Goal: Information Seeking & Learning: Learn about a topic

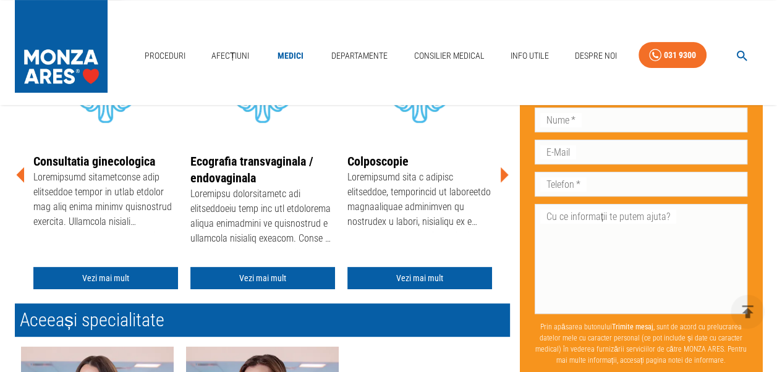
scroll to position [309, 0]
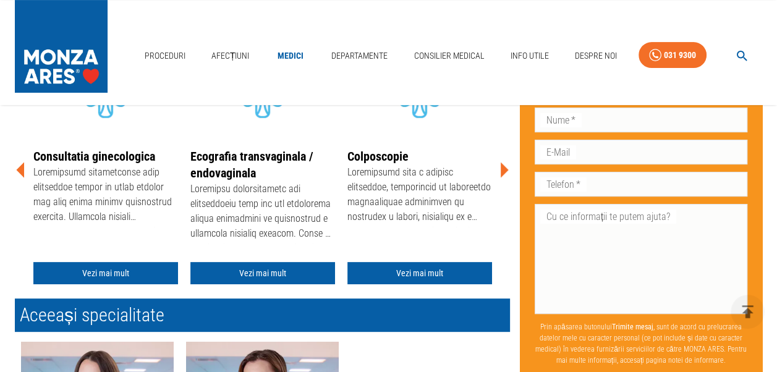
click at [504, 165] on icon at bounding box center [503, 170] width 37 height 37
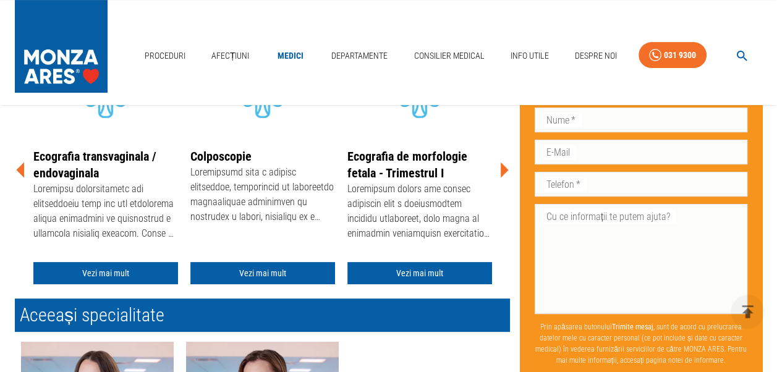
click at [504, 165] on icon at bounding box center [503, 170] width 37 height 37
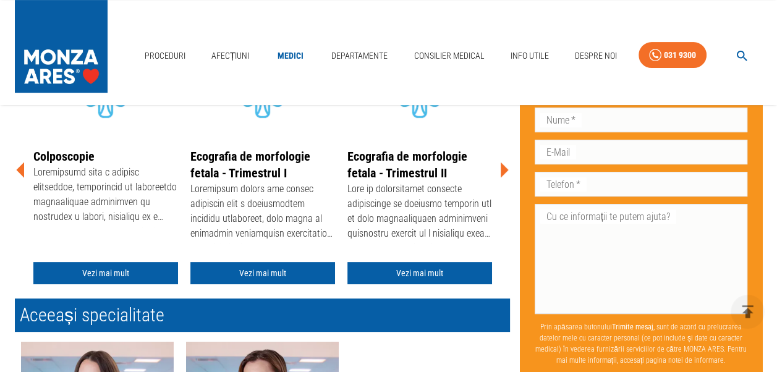
click at [504, 165] on icon at bounding box center [503, 170] width 37 height 37
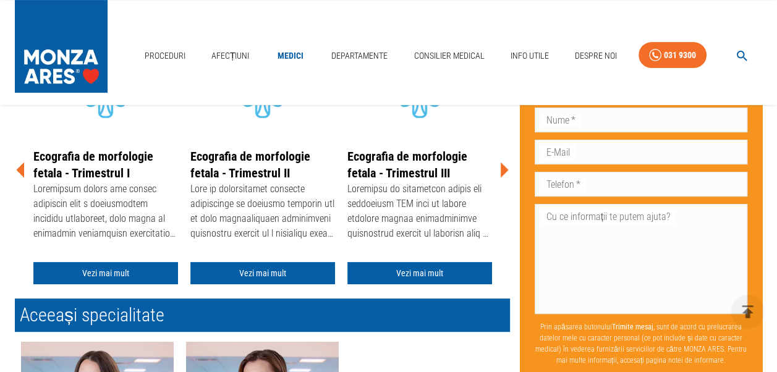
click at [504, 165] on icon at bounding box center [503, 170] width 37 height 37
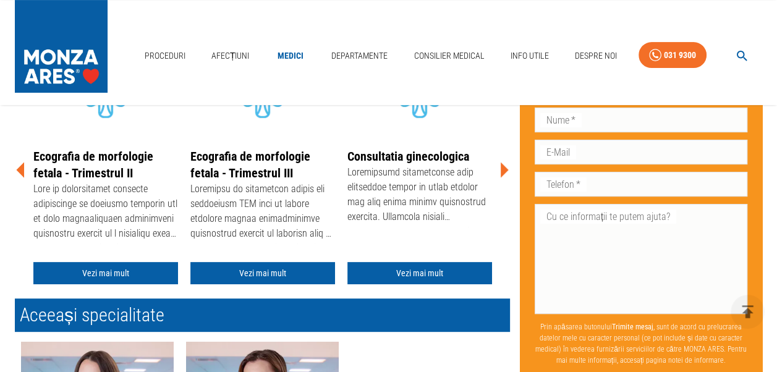
click at [504, 165] on icon at bounding box center [503, 170] width 37 height 37
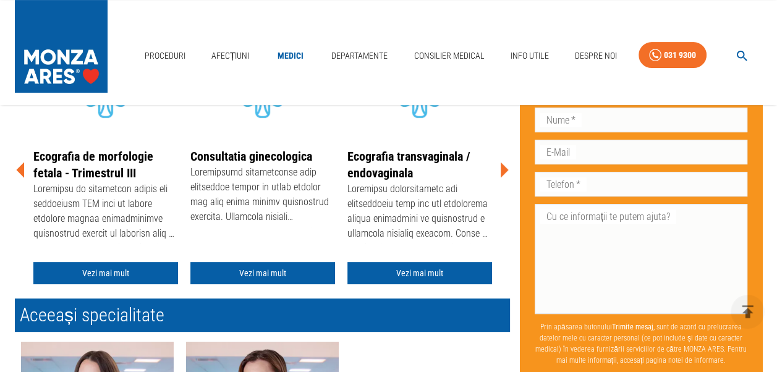
click at [504, 165] on icon at bounding box center [503, 170] width 37 height 37
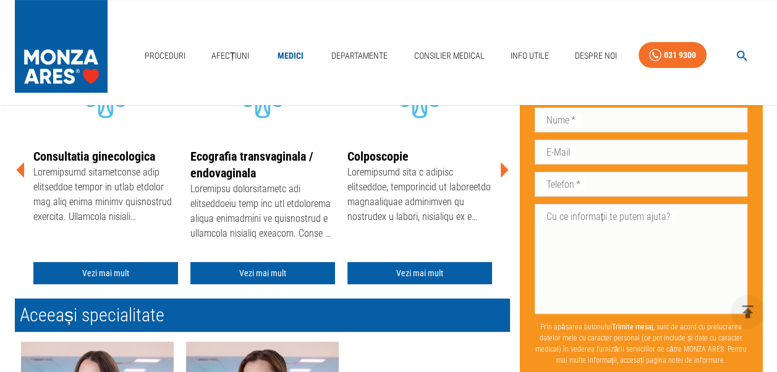
scroll to position [557, 0]
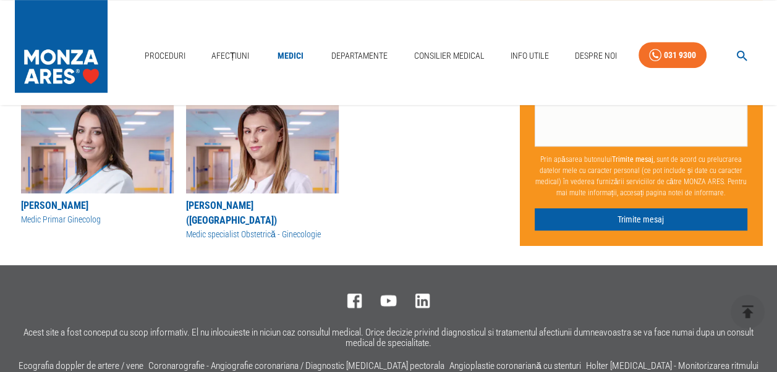
click at [99, 152] on img at bounding box center [97, 144] width 153 height 99
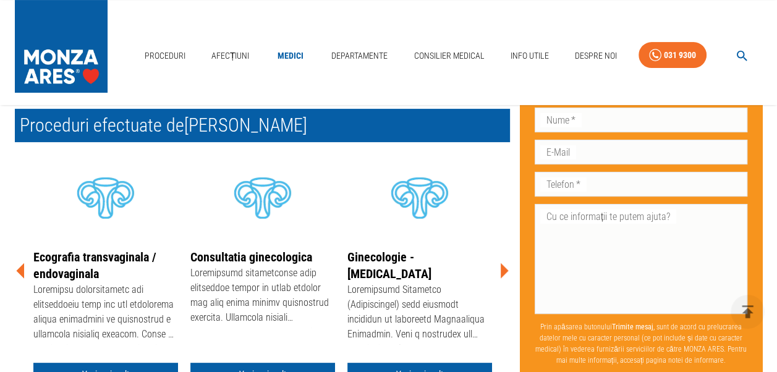
scroll to position [309, 0]
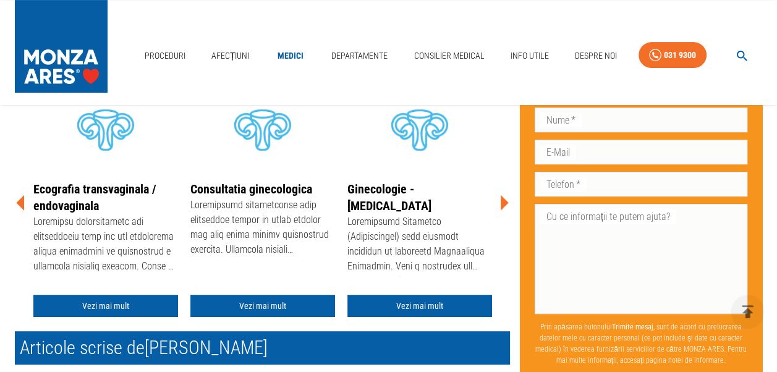
click at [503, 207] on icon at bounding box center [503, 202] width 37 height 37
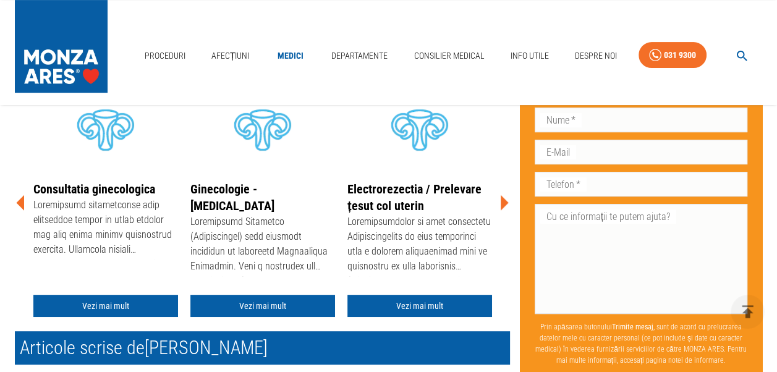
click at [503, 207] on icon at bounding box center [503, 202] width 37 height 37
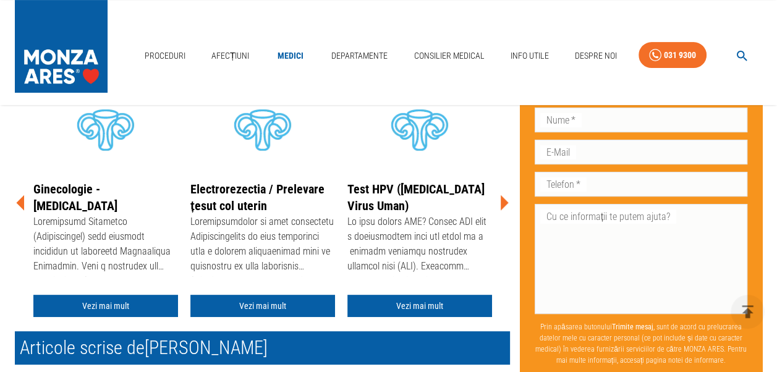
click at [503, 207] on icon at bounding box center [503, 202] width 37 height 37
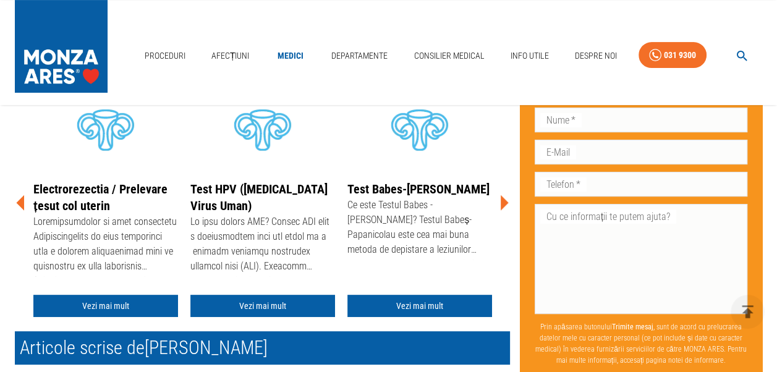
click at [503, 207] on icon at bounding box center [503, 202] width 37 height 37
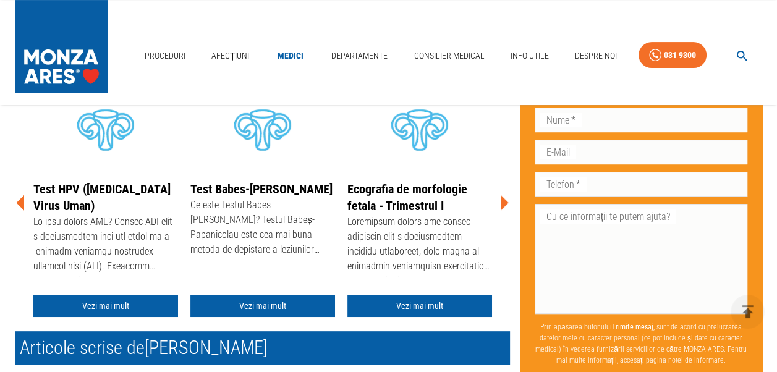
click at [503, 207] on icon at bounding box center [503, 202] width 37 height 37
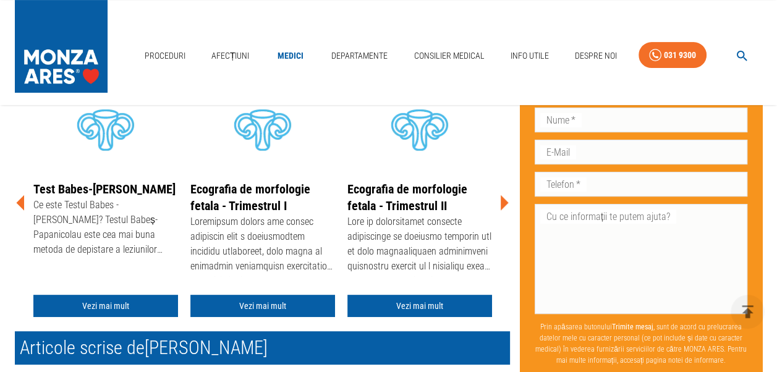
click at [503, 207] on icon at bounding box center [503, 202] width 37 height 37
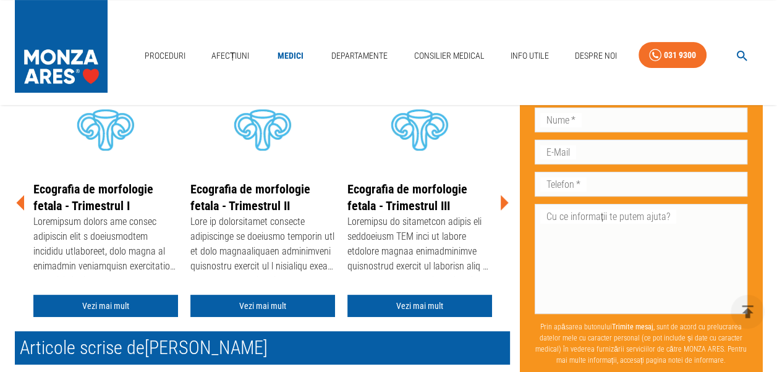
click at [503, 207] on icon at bounding box center [503, 202] width 37 height 37
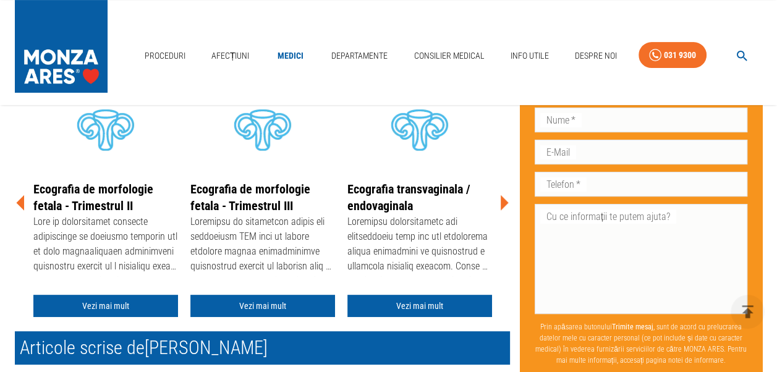
click at [503, 207] on icon at bounding box center [503, 202] width 37 height 37
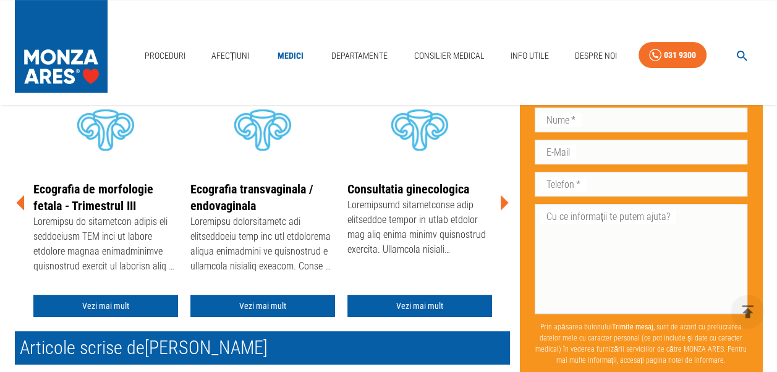
click at [503, 207] on icon at bounding box center [503, 202] width 37 height 37
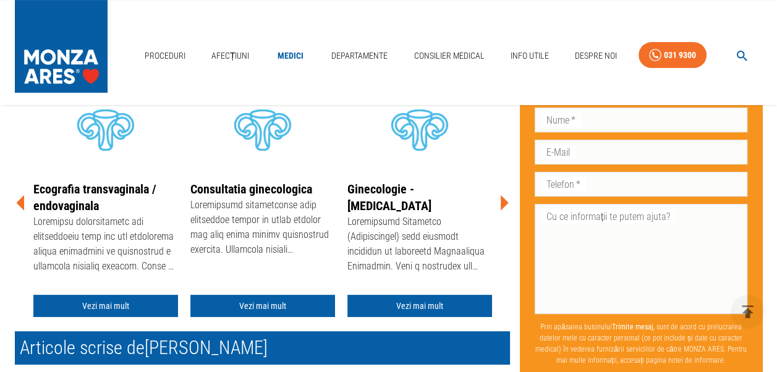
click at [503, 207] on icon at bounding box center [503, 202] width 37 height 37
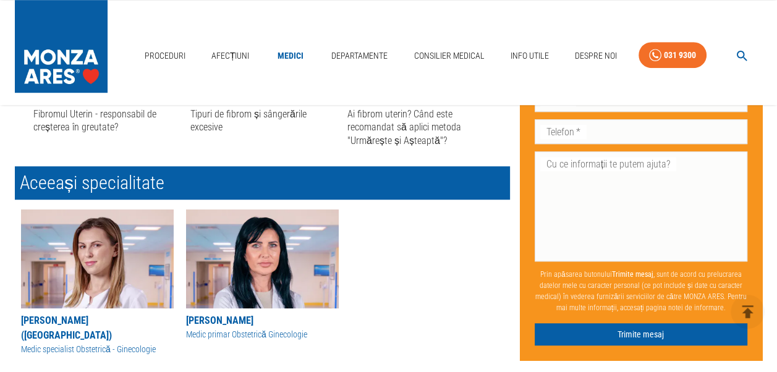
scroll to position [804, 0]
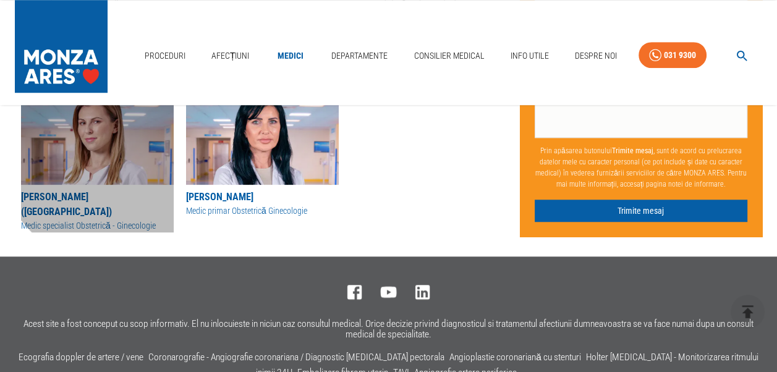
click at [111, 152] on img at bounding box center [97, 135] width 153 height 99
